Goal: Task Accomplishment & Management: Manage account settings

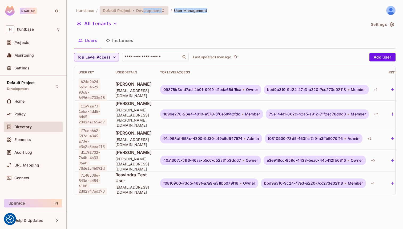
drag, startPoint x: 217, startPoint y: 12, endPoint x: 142, endPoint y: 9, distance: 74.9
click at [142, 9] on div "huntbase / Default Project : Development / User Management" at bounding box center [234, 10] width 321 height 9
click at [221, 32] on div "huntbase / Default Project : Development / User Management All Tenants Settings…" at bounding box center [234, 103] width 321 height 194
copy div "huntbase / Default Project : Development"
drag, startPoint x: 168, startPoint y: 4, endPoint x: 74, endPoint y: 10, distance: 94.2
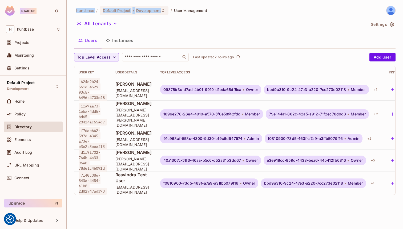
click at [74, 10] on div "huntbase / Default Project : Development / User Management All Tenants Settings…" at bounding box center [235, 114] width 336 height 229
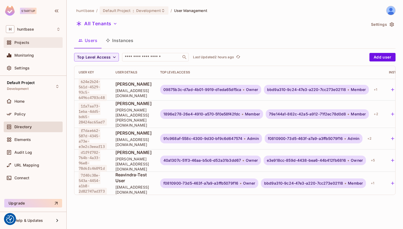
click at [31, 43] on div "Projects" at bounding box center [37, 42] width 46 height 4
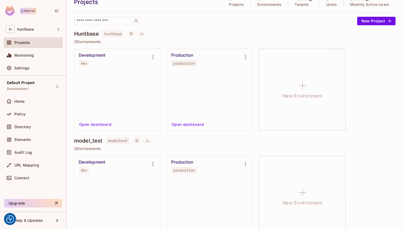
scroll to position [24, 0]
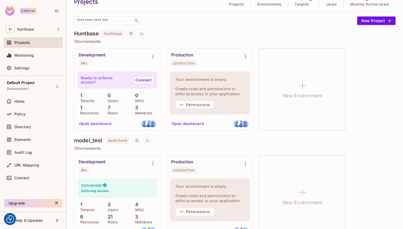
click at [116, 56] on div "Development dev" at bounding box center [113, 59] width 69 height 14
click at [138, 57] on div "Development dev" at bounding box center [113, 59] width 69 height 14
click at [154, 56] on icon "Environment settings" at bounding box center [153, 57] width 6 height 6
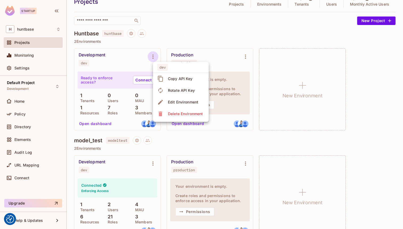
click at [183, 21] on div at bounding box center [201, 114] width 403 height 229
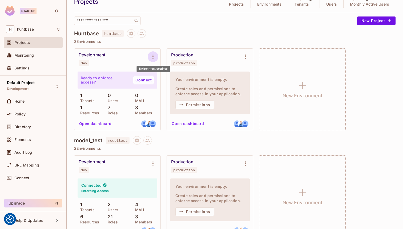
click at [152, 58] on icon "Environment settings" at bounding box center [153, 57] width 6 height 6
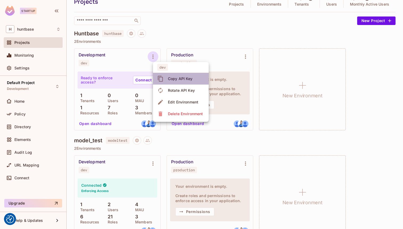
click at [186, 80] on div "Copy API Key" at bounding box center [180, 78] width 25 height 5
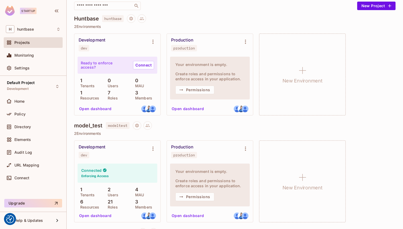
scroll to position [39, 0]
click at [103, 41] on div "Development" at bounding box center [92, 39] width 27 height 5
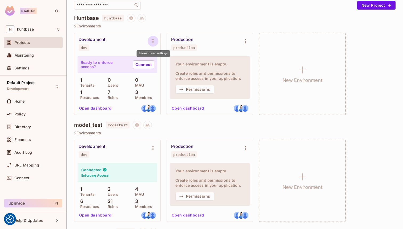
click at [152, 39] on icon "Environment settings" at bounding box center [153, 41] width 6 height 6
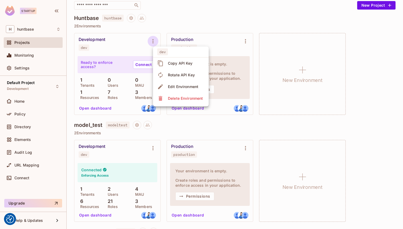
click at [169, 64] on div "Copy API Key" at bounding box center [180, 63] width 25 height 5
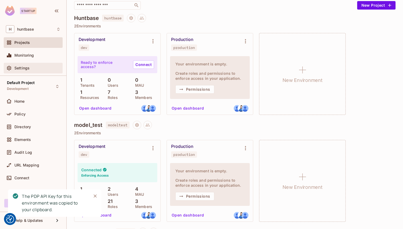
click at [31, 66] on div "Settings" at bounding box center [33, 68] width 55 height 6
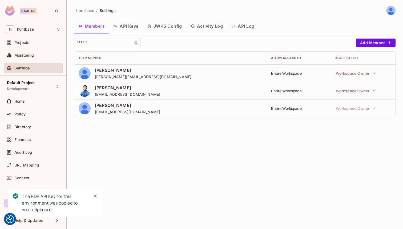
click at [132, 24] on button "API Keys" at bounding box center [126, 25] width 34 height 13
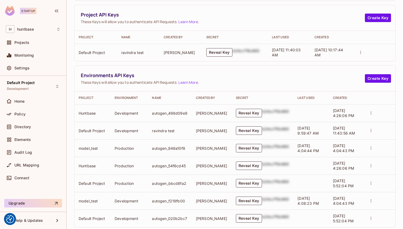
scroll to position [67, 0]
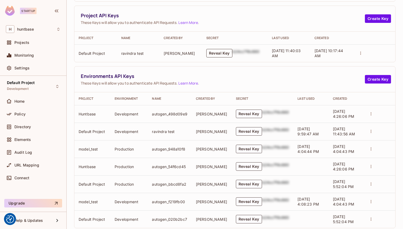
click at [224, 54] on button "Reveal Key" at bounding box center [219, 53] width 26 height 9
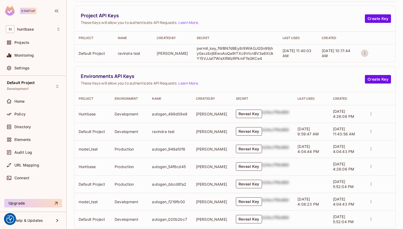
click at [365, 54] on icon "actions" at bounding box center [364, 53] width 5 height 5
click at [372, 75] on p "Delete Key" at bounding box center [383, 73] width 22 height 6
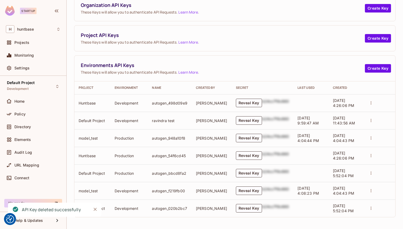
click at [96, 210] on icon "Close" at bounding box center [94, 209] width 5 height 5
click at [246, 209] on button "Reveal Key" at bounding box center [249, 208] width 26 height 9
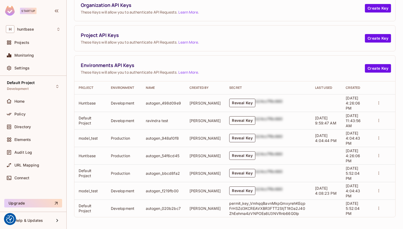
click at [235, 122] on button "Reveal Key" at bounding box center [242, 120] width 26 height 9
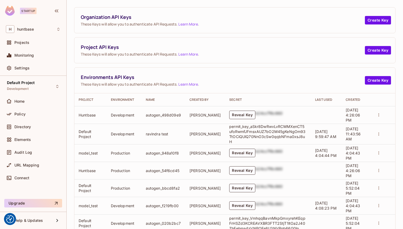
scroll to position [0, 0]
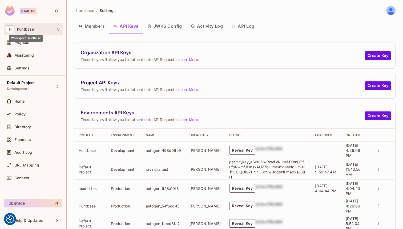
click at [29, 27] on span "huntbase" at bounding box center [25, 29] width 17 height 4
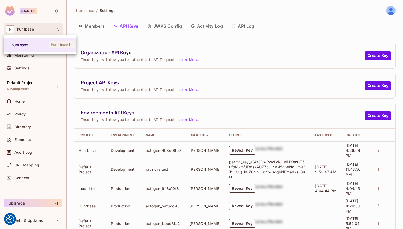
click at [147, 57] on div at bounding box center [201, 114] width 403 height 229
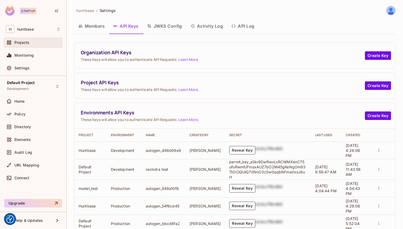
click at [40, 46] on div "Projects" at bounding box center [33, 42] width 55 height 6
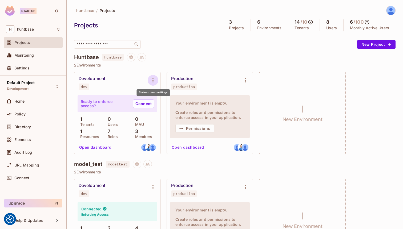
click at [151, 82] on icon "Environment settings" at bounding box center [153, 80] width 6 height 6
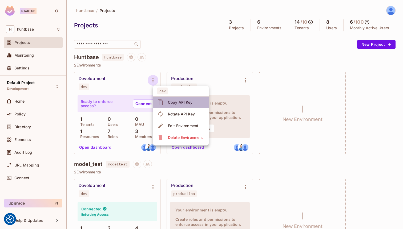
click at [169, 100] on div "Copy API Key" at bounding box center [180, 102] width 25 height 5
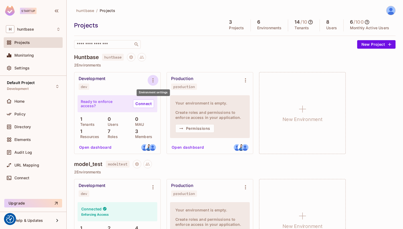
click at [153, 76] on button "Environment settings" at bounding box center [153, 80] width 11 height 11
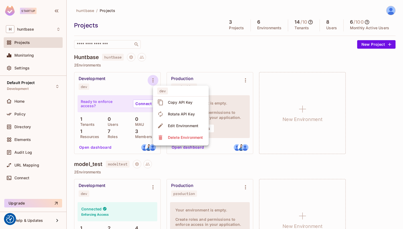
click at [166, 101] on div "Copy API Key" at bounding box center [175, 102] width 37 height 9
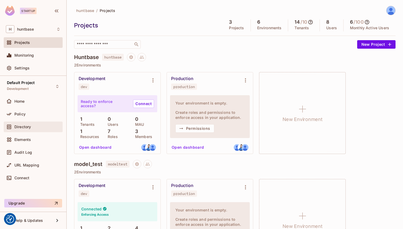
click at [35, 127] on div "Directory" at bounding box center [37, 127] width 46 height 4
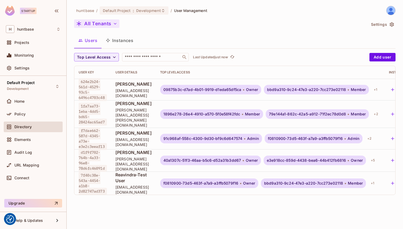
click at [107, 24] on button "All Tenants" at bounding box center [96, 23] width 45 height 9
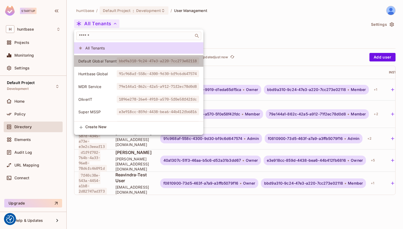
click at [110, 59] on span "Default Global Tenant" at bounding box center [97, 61] width 38 height 5
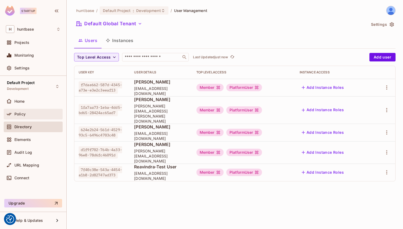
click at [17, 113] on span "Policy" at bounding box center [19, 114] width 11 height 4
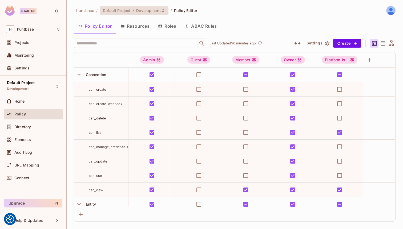
click at [128, 10] on span "Default Project" at bounding box center [117, 10] width 28 height 5
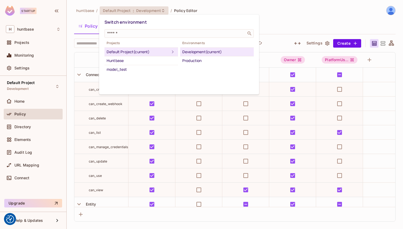
click at [302, 16] on div at bounding box center [201, 114] width 403 height 229
